Goal: Task Accomplishment & Management: Use online tool/utility

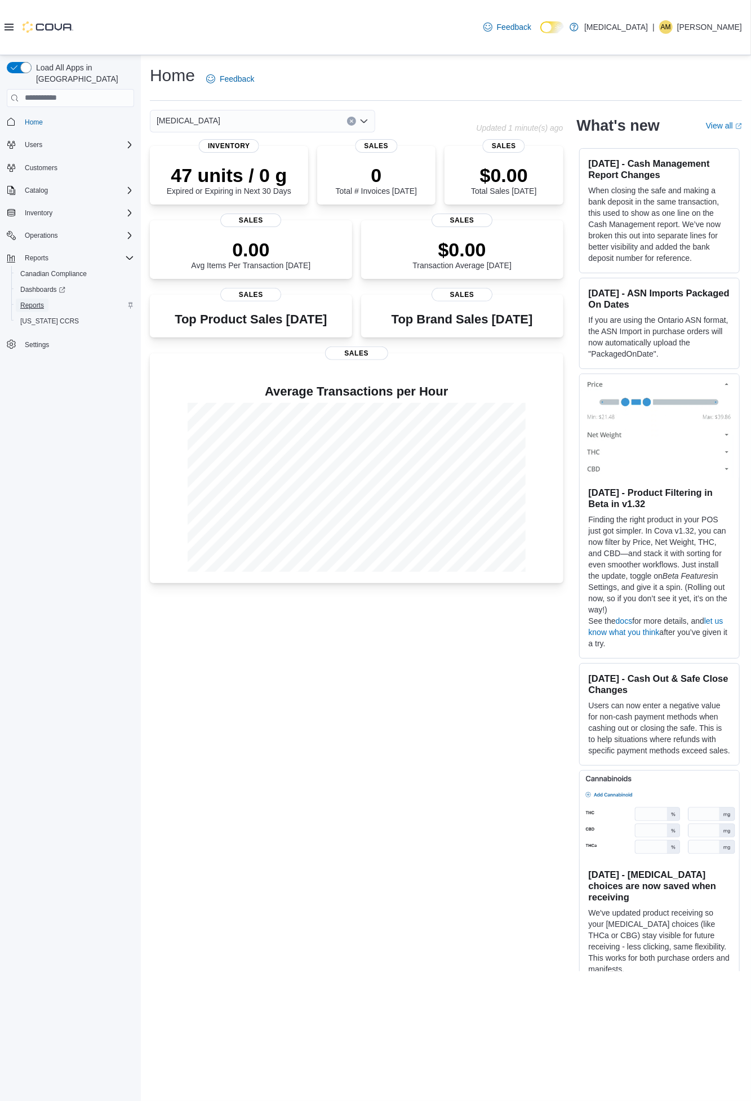
click at [33, 301] on span "Reports" at bounding box center [32, 305] width 24 height 9
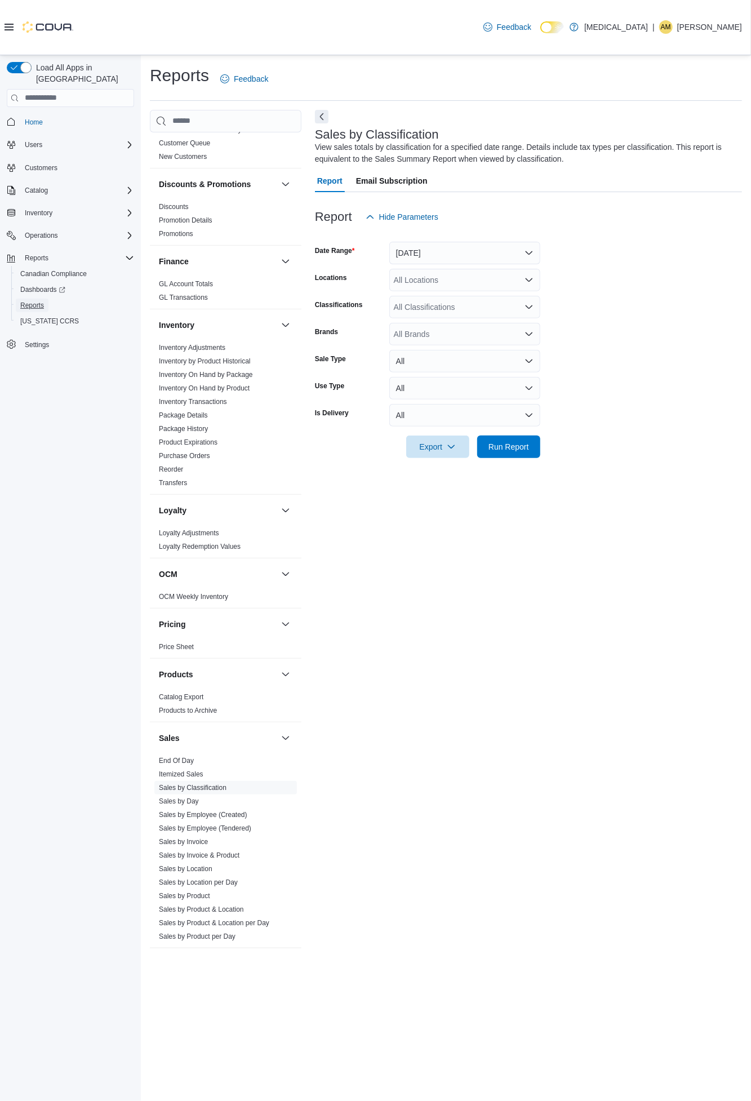
scroll to position [188, 0]
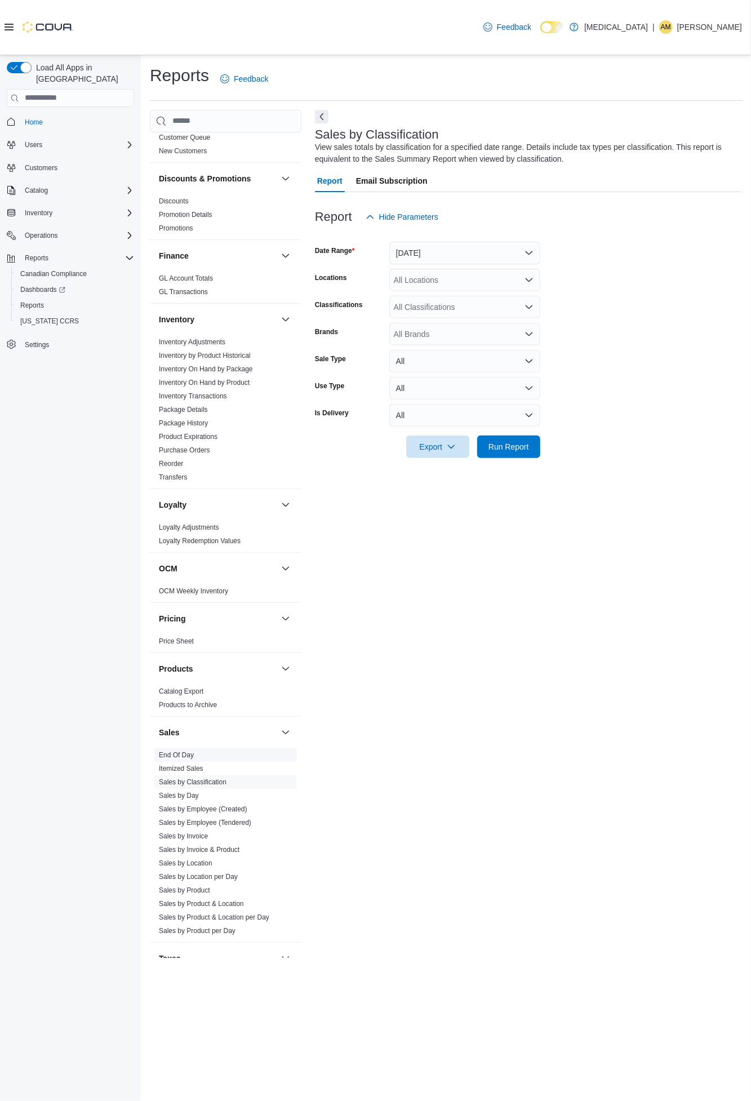
click at [185, 754] on link "End Of Day" at bounding box center [176, 755] width 35 height 8
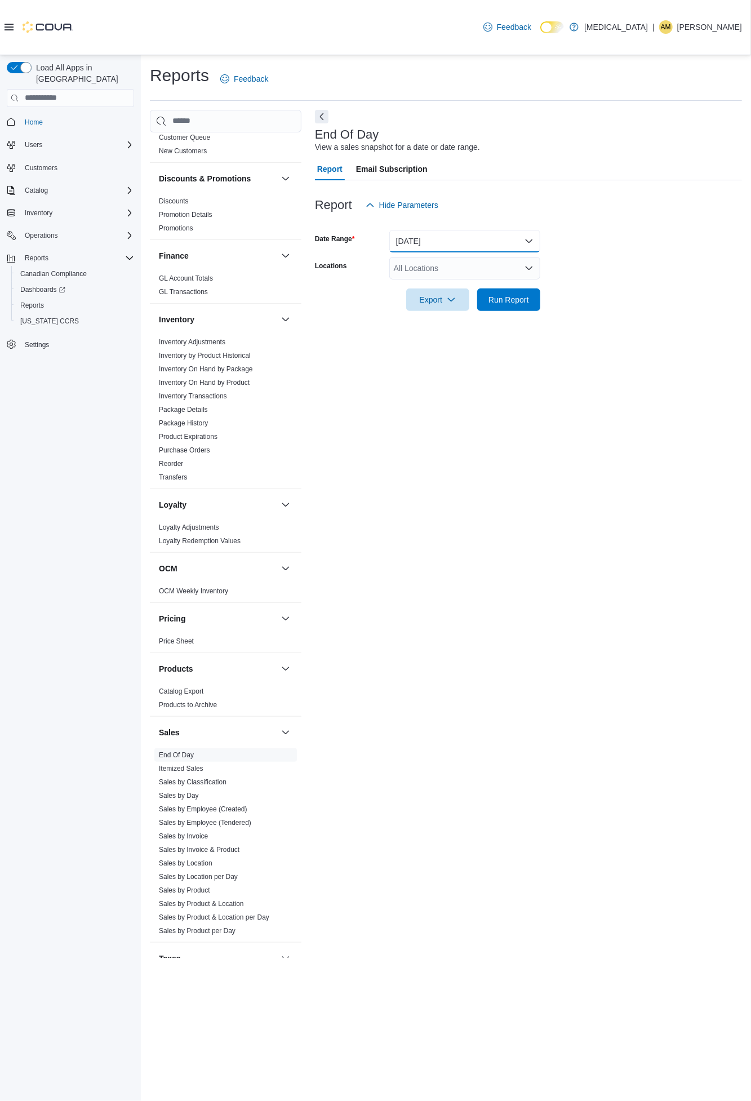
click at [528, 238] on button "[DATE]" at bounding box center [464, 241] width 151 height 23
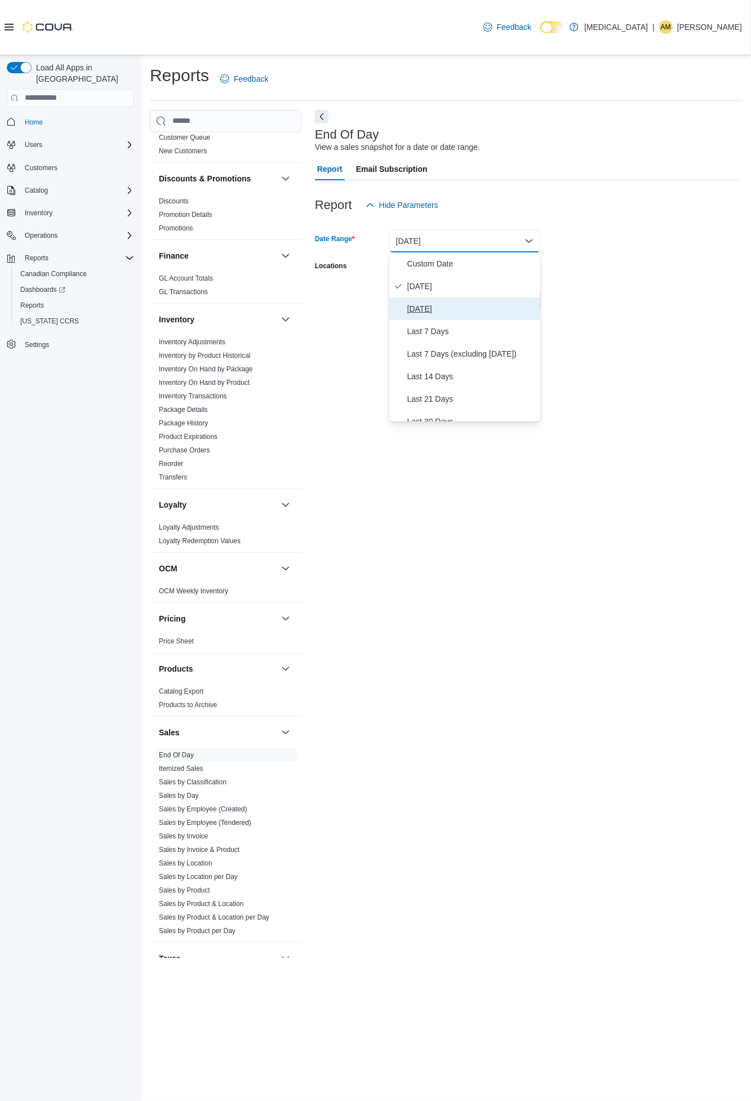
click at [431, 307] on span "[DATE]" at bounding box center [472, 309] width 129 height 14
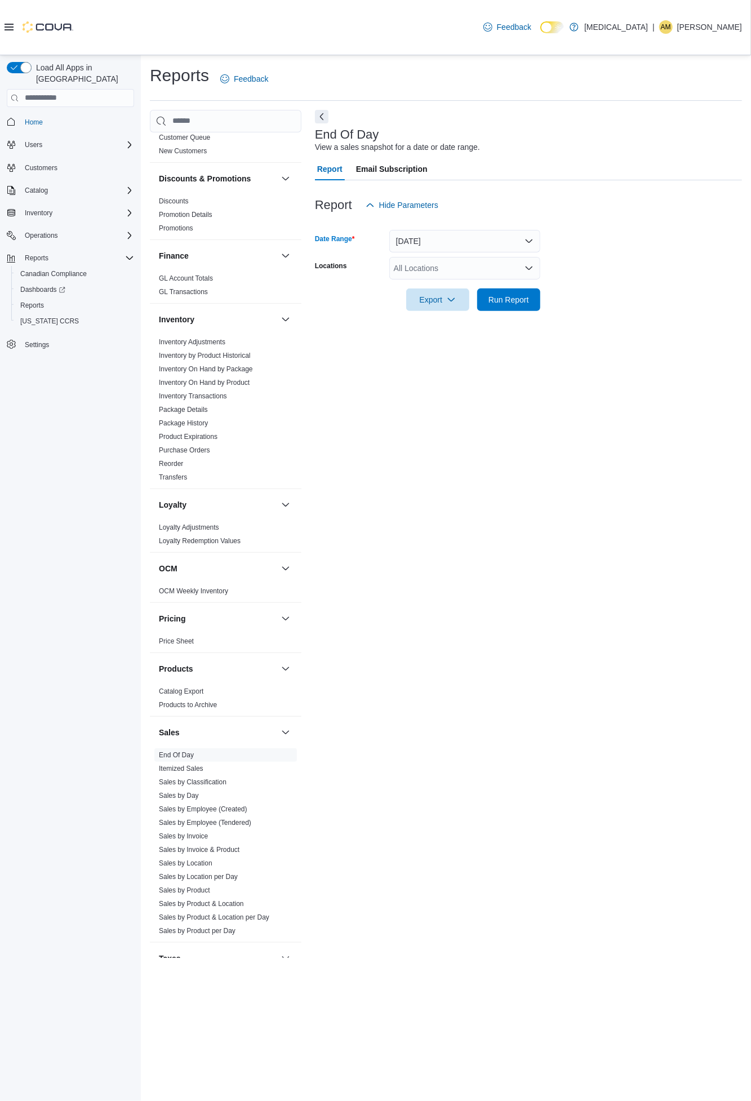
click at [581, 245] on form "Date Range [DATE] Locations All Locations Export Run Report" at bounding box center [528, 263] width 427 height 95
click at [527, 266] on icon "Open list of options" at bounding box center [529, 268] width 9 height 9
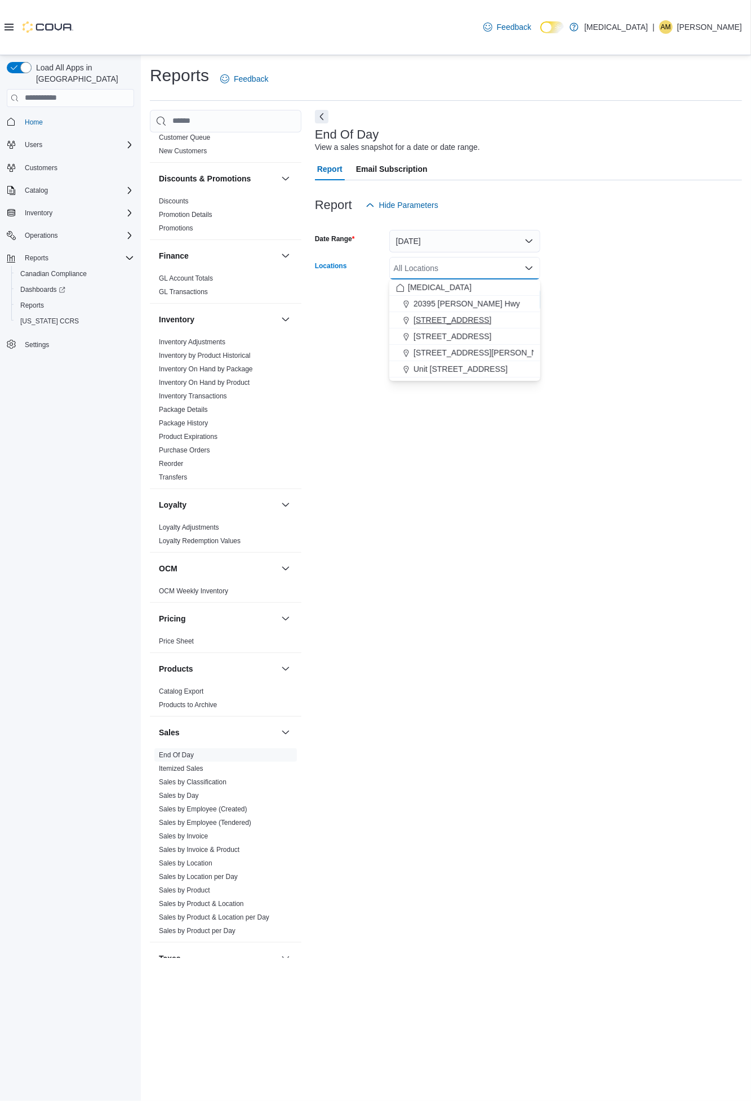
click at [464, 317] on span "[STREET_ADDRESS]" at bounding box center [453, 320] width 78 height 11
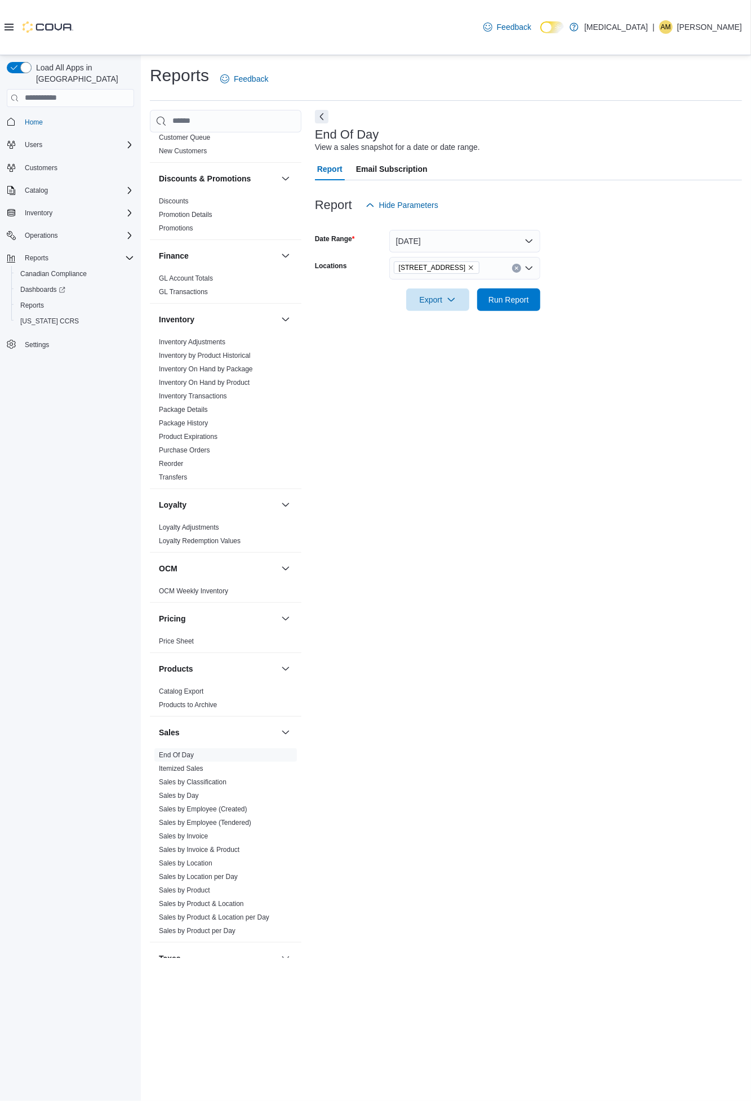
click at [634, 274] on form "Date Range [DATE] Locations [STREET_ADDRESS] Export Run Report" at bounding box center [528, 263] width 427 height 95
click at [525, 296] on span "Run Report" at bounding box center [509, 299] width 41 height 11
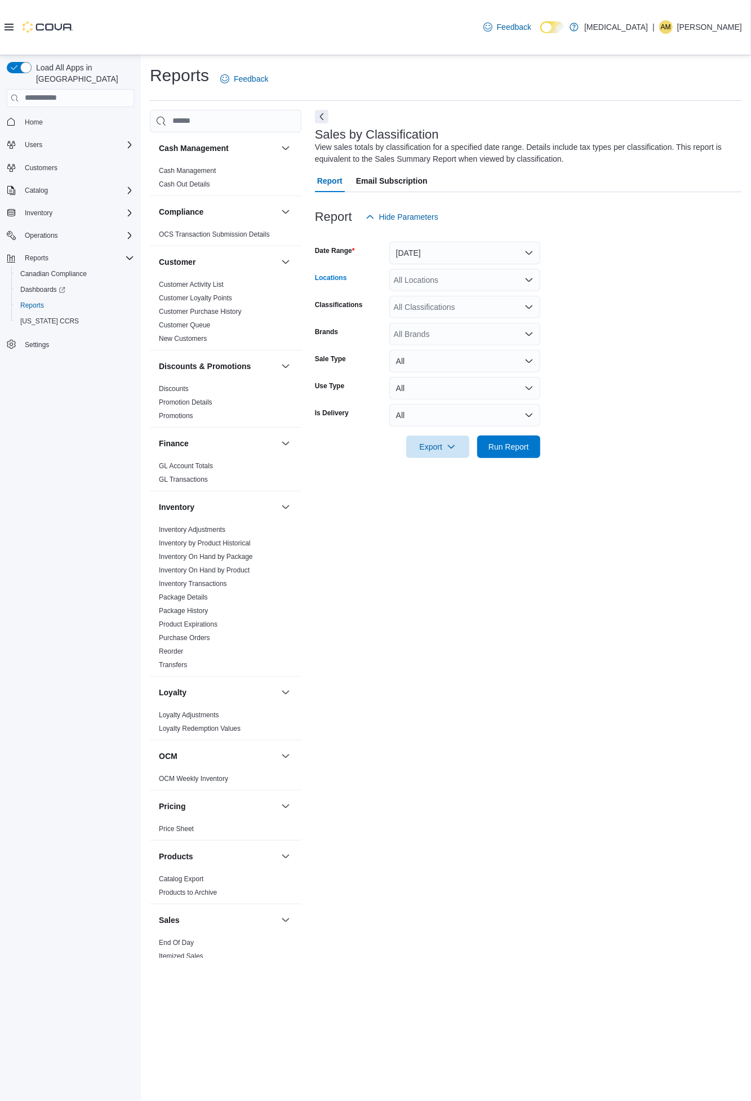
click at [528, 280] on icon "Open list of options" at bounding box center [529, 279] width 7 height 3
click at [459, 328] on span "[STREET_ADDRESS]" at bounding box center [453, 331] width 78 height 11
click at [630, 275] on form "Date Range Yesterday Locations 3039 Granville Street Combo box. Selected. 3039 …" at bounding box center [528, 343] width 427 height 230
click at [522, 447] on span "Run Report" at bounding box center [509, 446] width 41 height 11
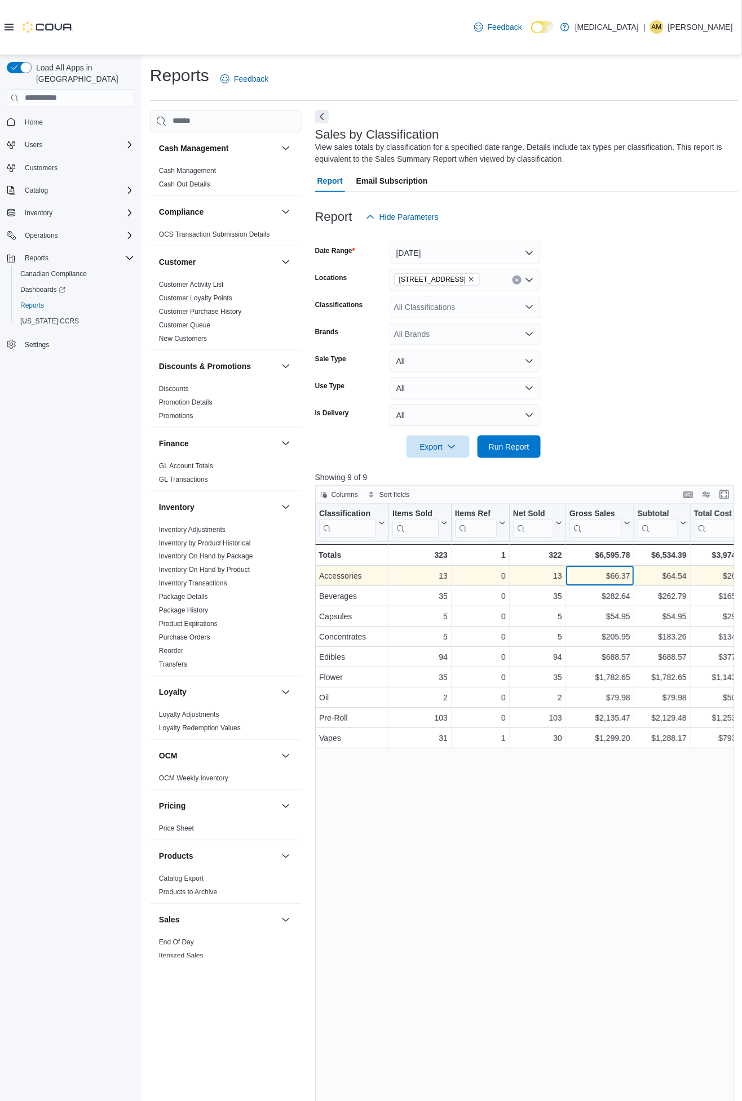
click at [619, 573] on div "$66.37" at bounding box center [599, 576] width 61 height 14
copy div "66.37"
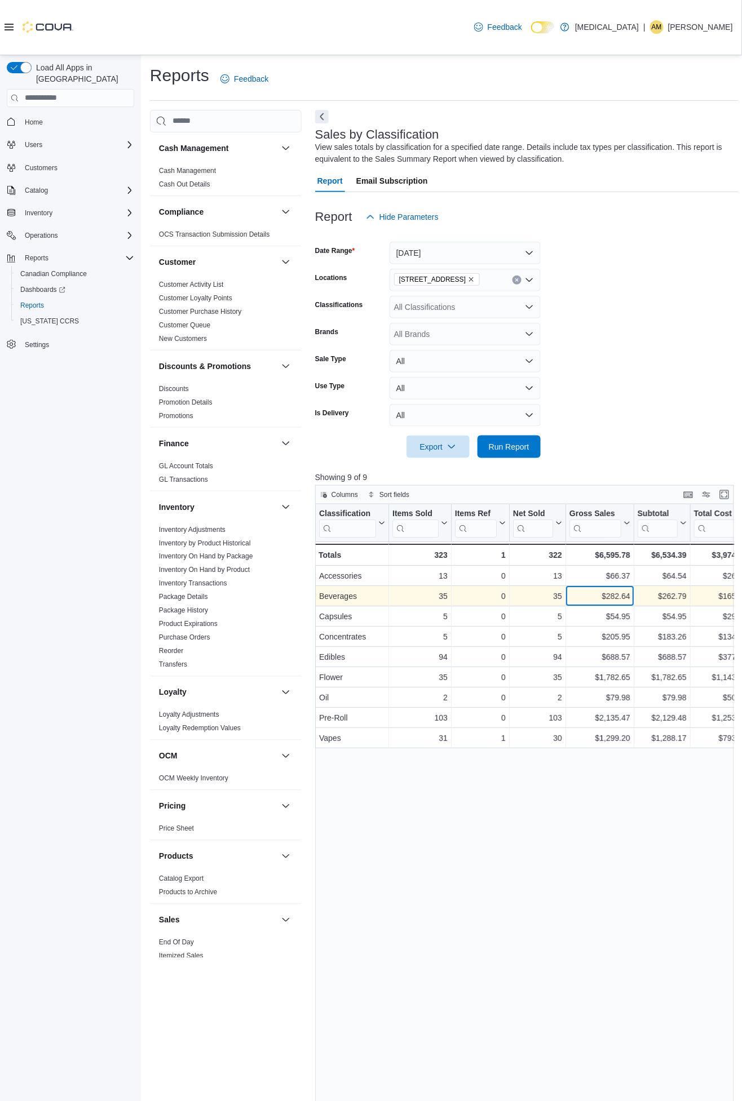
click at [622, 594] on div "$282.64" at bounding box center [599, 597] width 61 height 14
copy div "282.64"
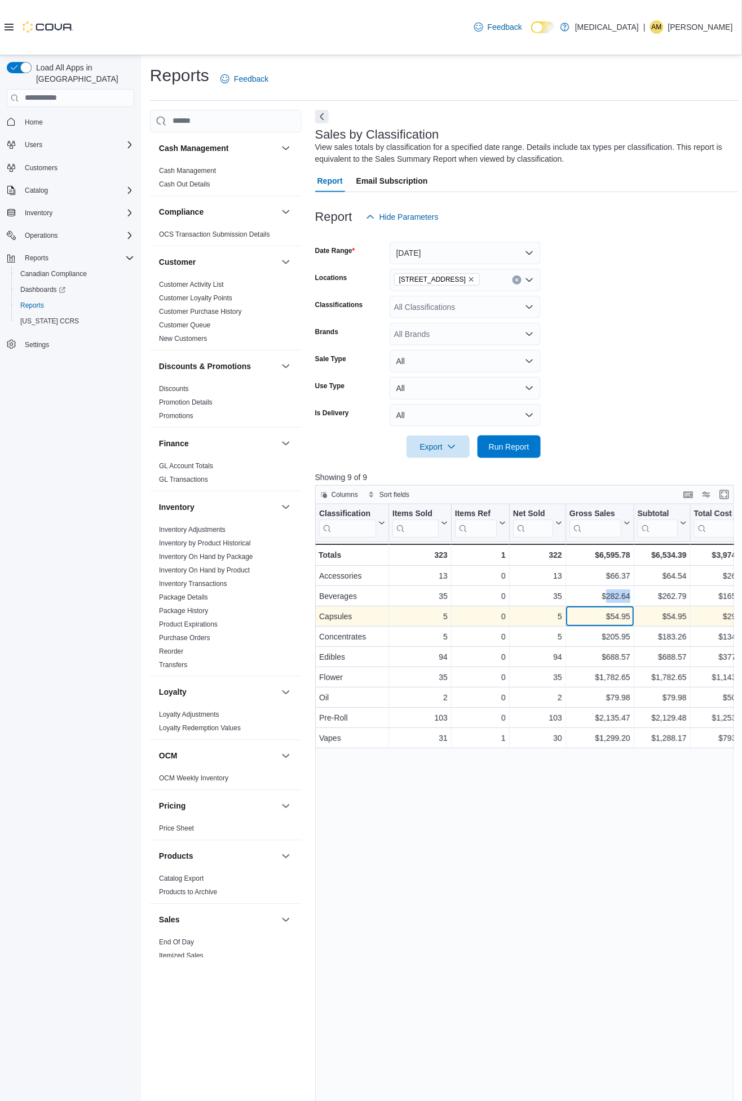
click at [620, 616] on div "$54.95" at bounding box center [599, 617] width 61 height 14
copy div "54.95"
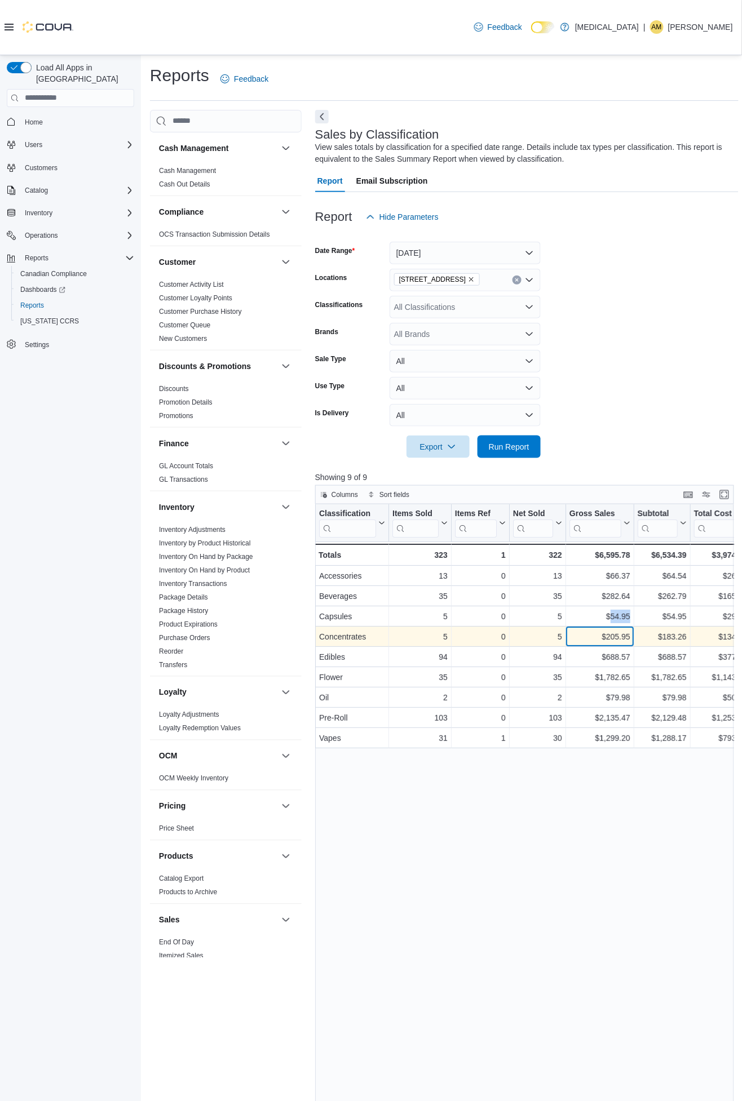
click at [615, 635] on div "$205.95" at bounding box center [599, 637] width 61 height 14
copy div "205.95"
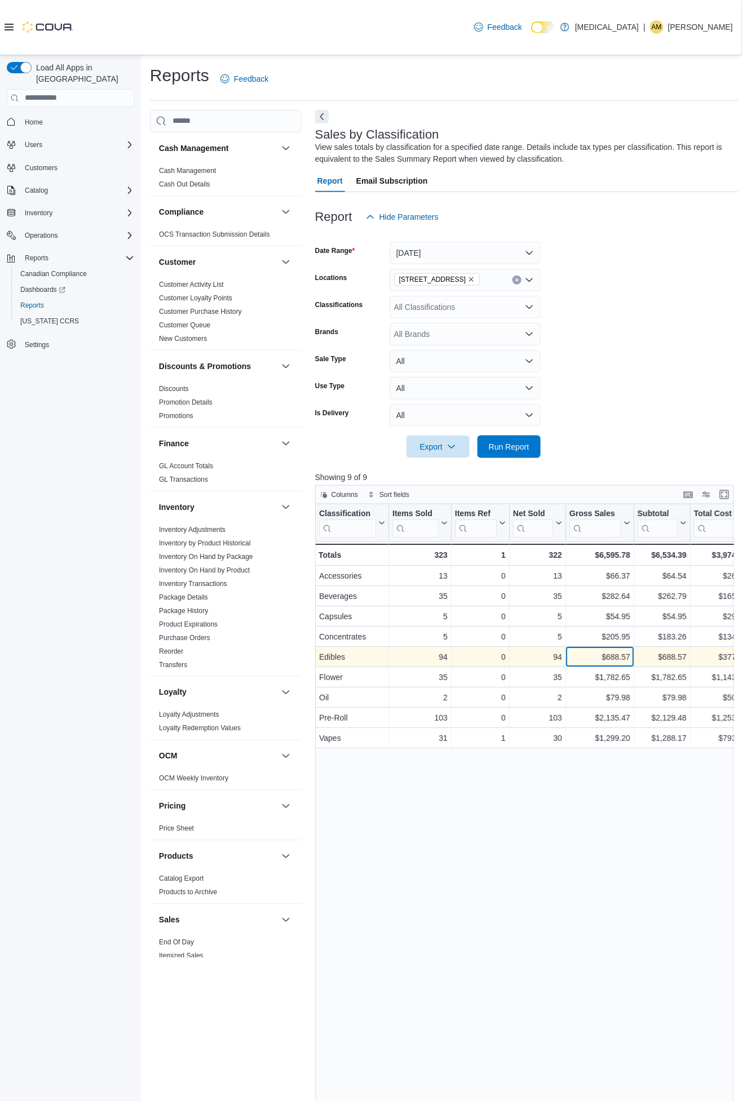
click at [611, 656] on div "$688.57" at bounding box center [599, 657] width 61 height 14
copy div "688.57"
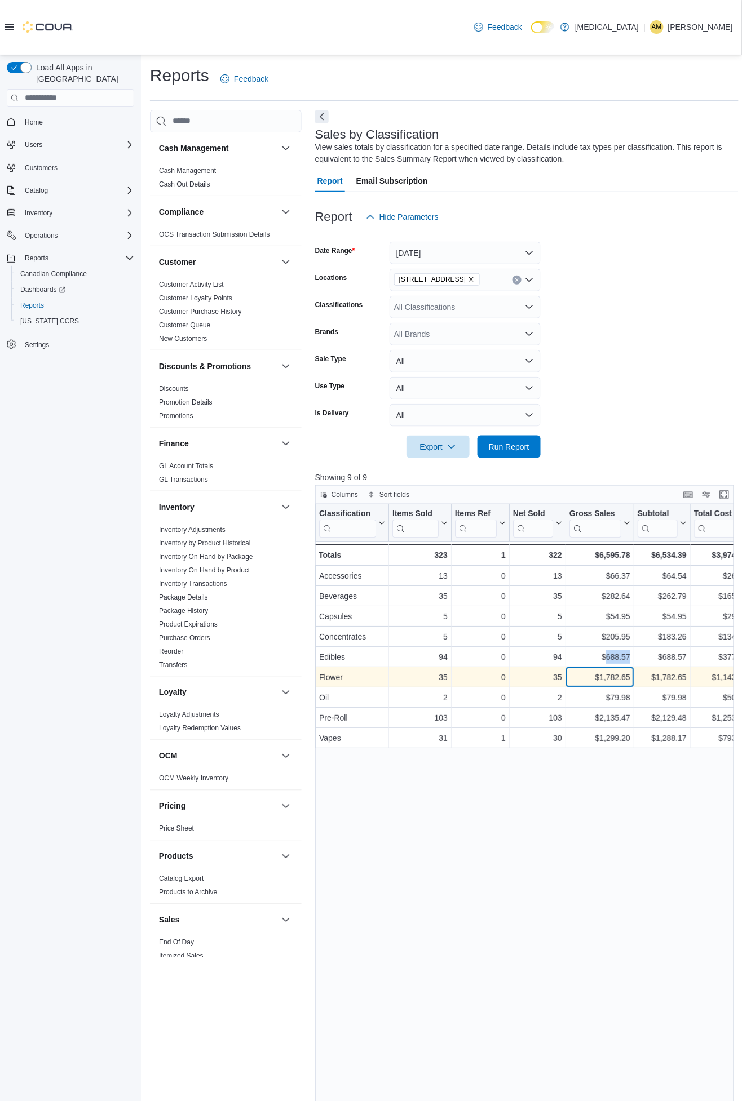
click at [619, 676] on div "$1,782.65" at bounding box center [599, 678] width 61 height 14
copy div "1,782.65"
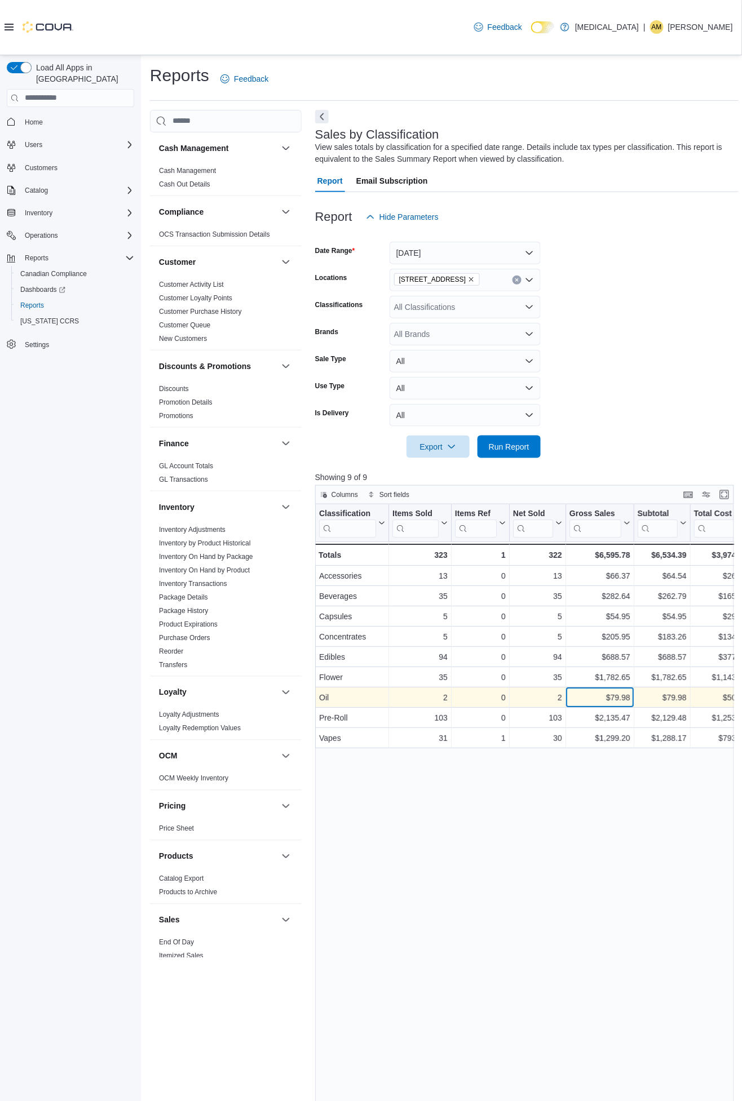
click at [618, 694] on div "$79.98" at bounding box center [599, 698] width 61 height 14
copy div "79.98"
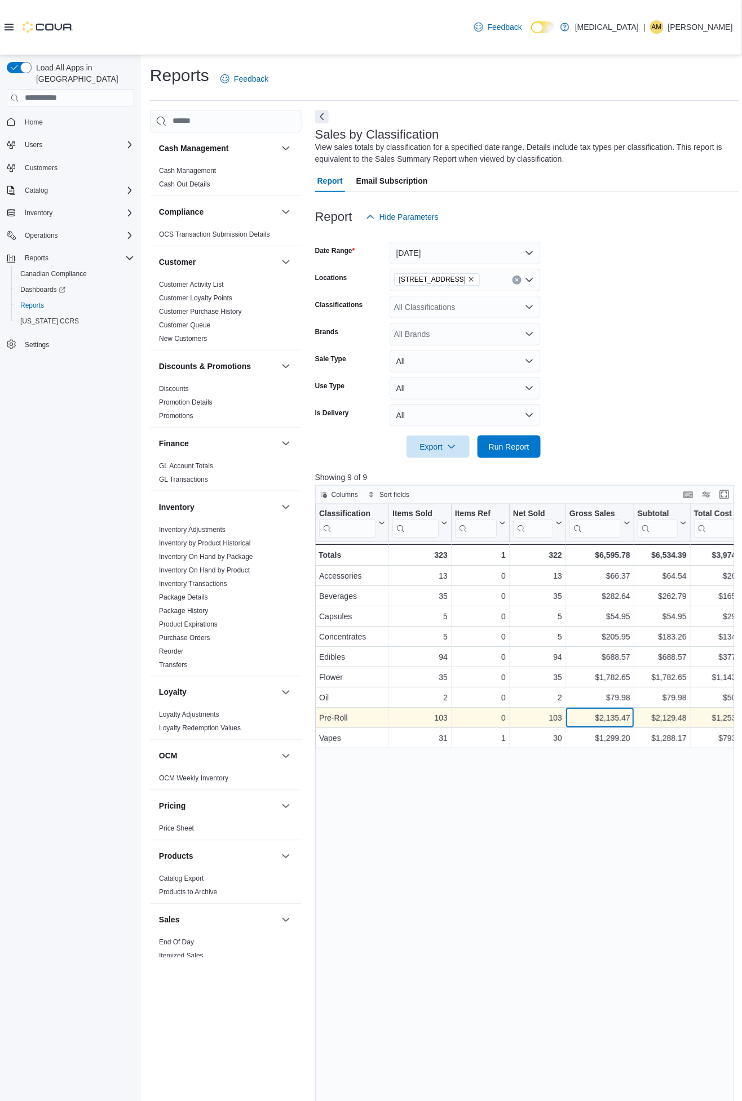
click at [611, 714] on div "$2,135.47" at bounding box center [599, 718] width 61 height 14
copy div "2,135.47"
click at [610, 735] on div "$1,299.20" at bounding box center [599, 739] width 61 height 14
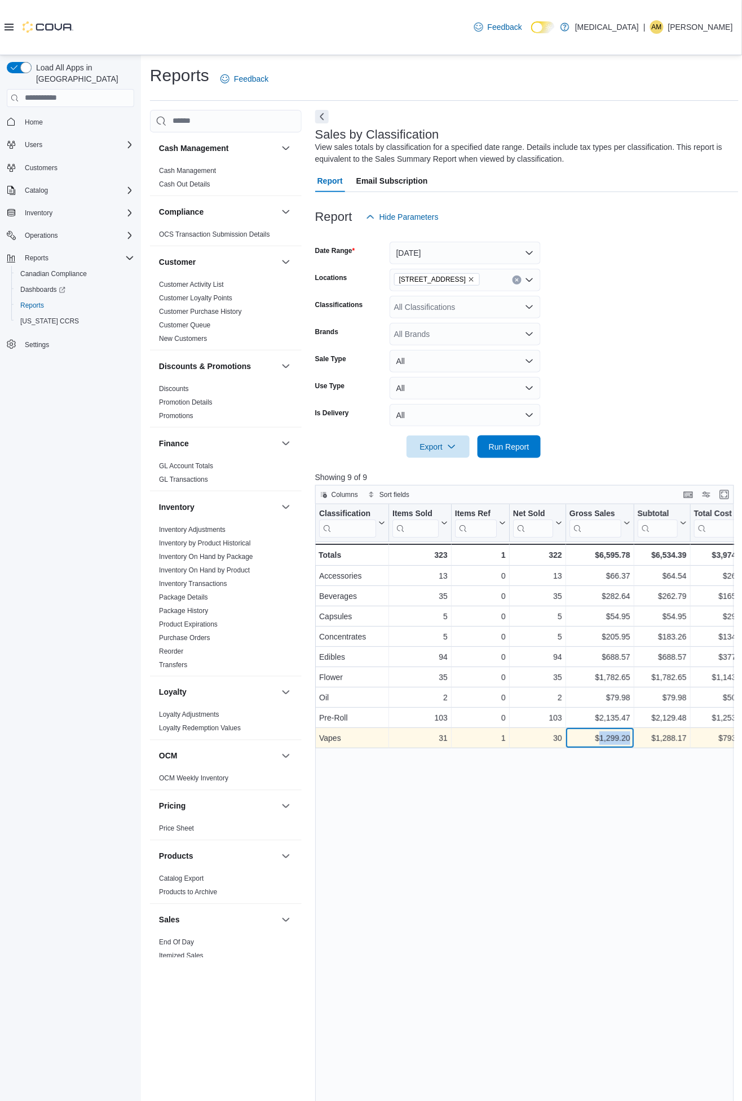
copy div "1,299.20"
